Goal: Transaction & Acquisition: Purchase product/service

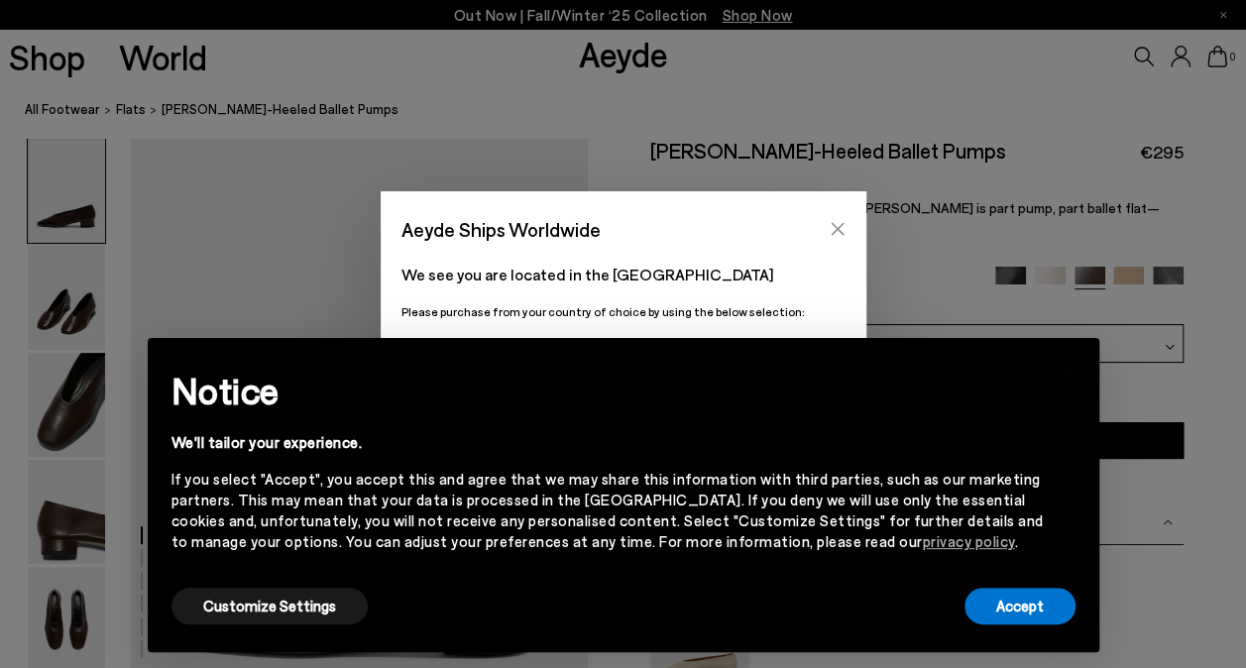
click at [838, 228] on icon "Close" at bounding box center [837, 229] width 13 height 13
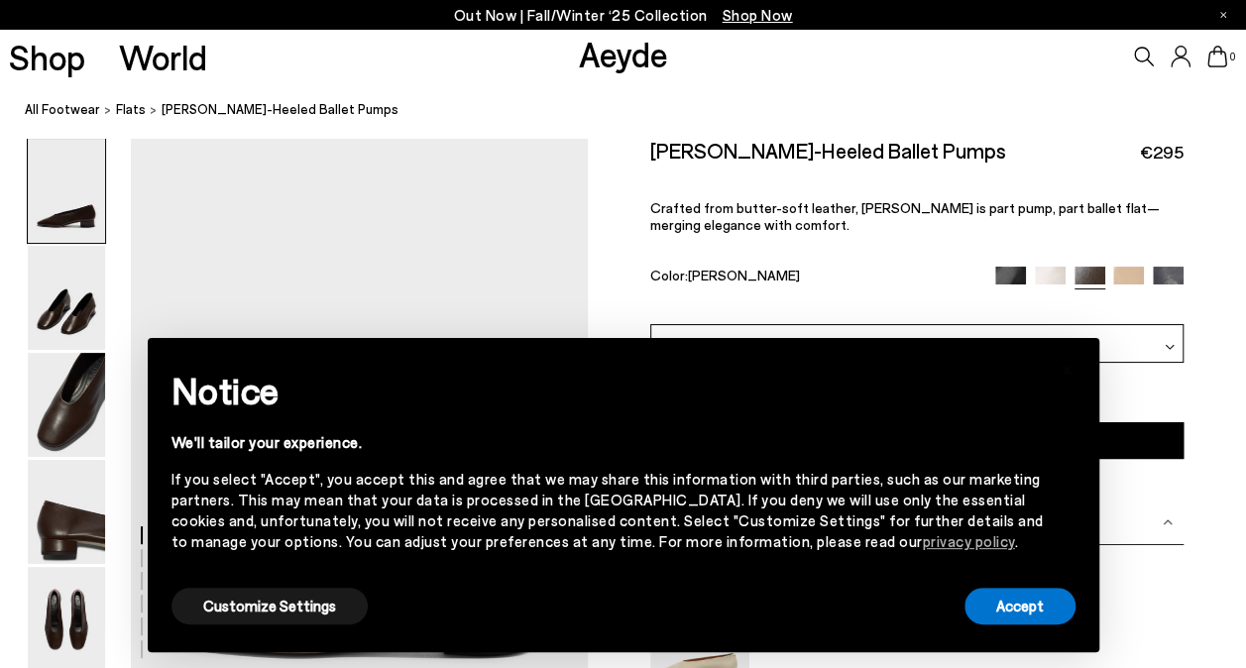
click at [1223, 515] on div "Size Guide Shoes Belt Our shoes come in European sizing. The easiest way to mea…" at bounding box center [917, 502] width 658 height 728
click at [1019, 603] on button "Accept" at bounding box center [1019, 606] width 111 height 37
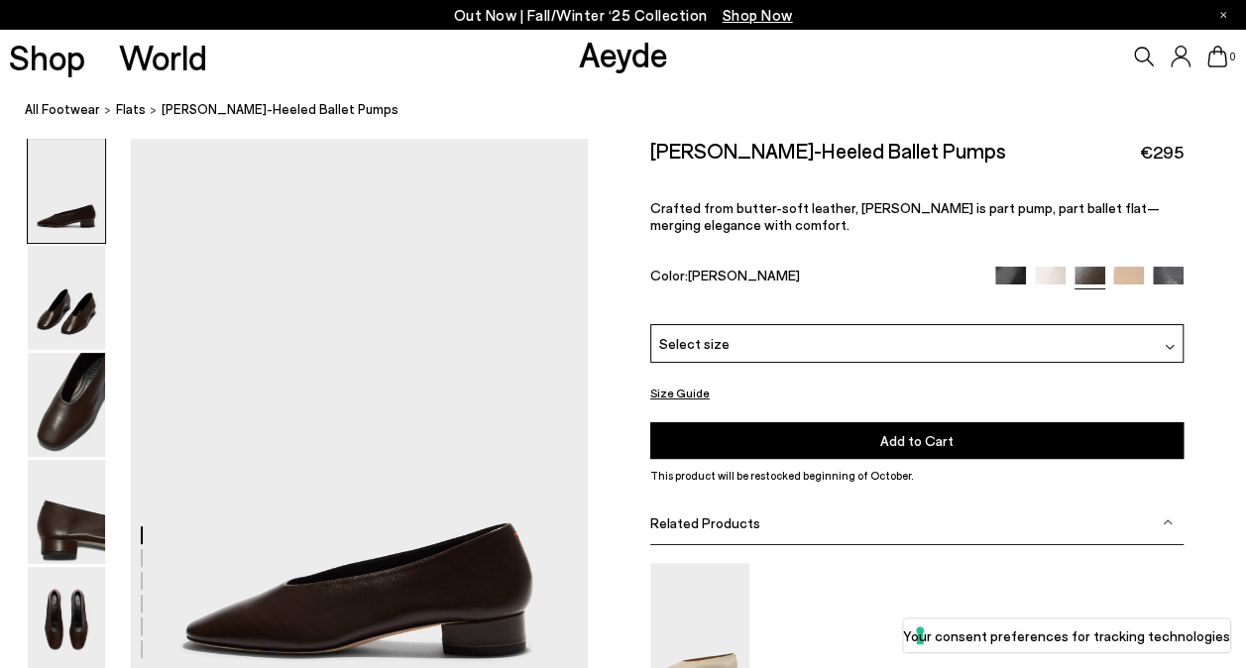
click at [1019, 276] on img at bounding box center [1010, 282] width 31 height 31
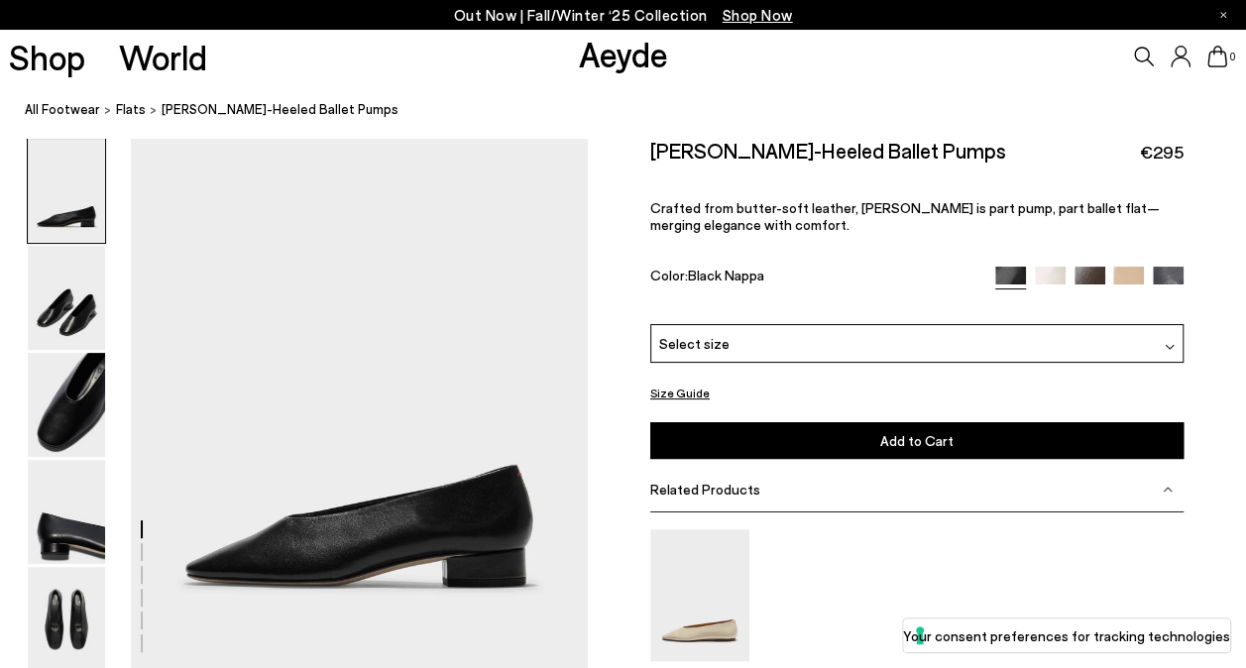
click at [1178, 277] on img at bounding box center [1168, 282] width 31 height 31
